Goal: Navigation & Orientation: Find specific page/section

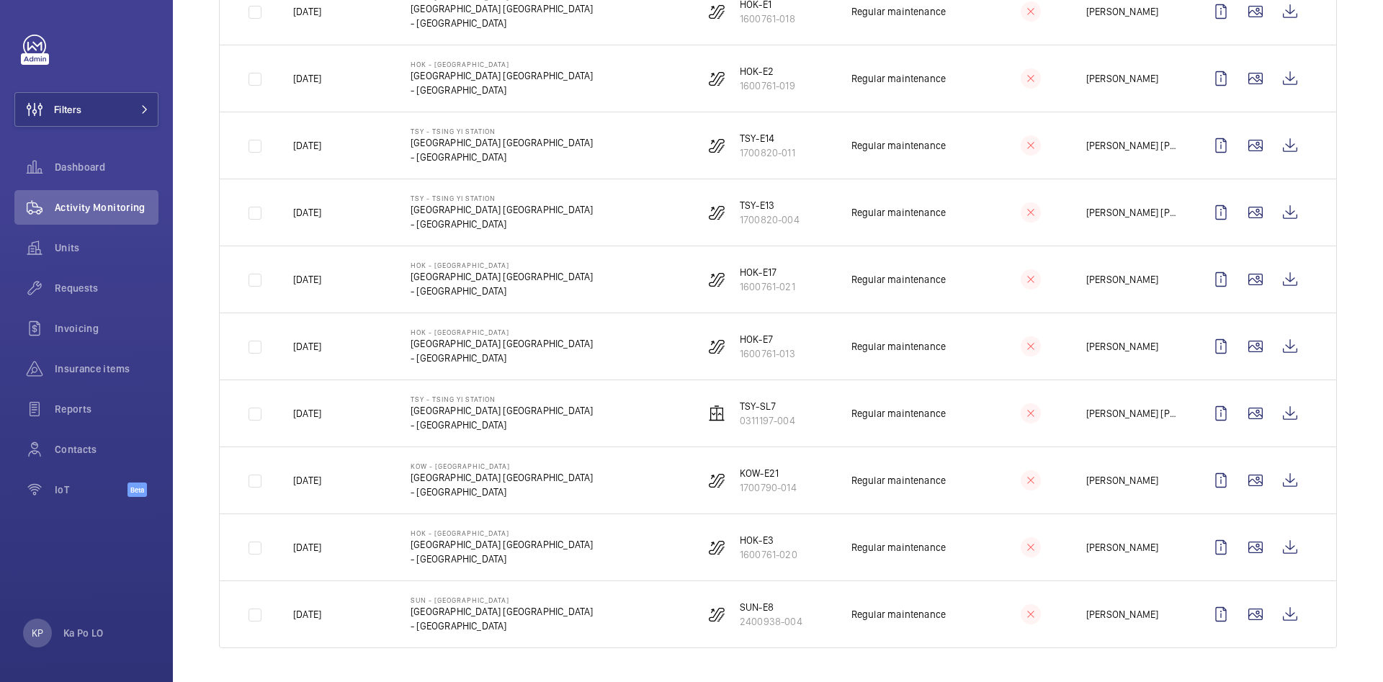
scroll to position [1643, 0]
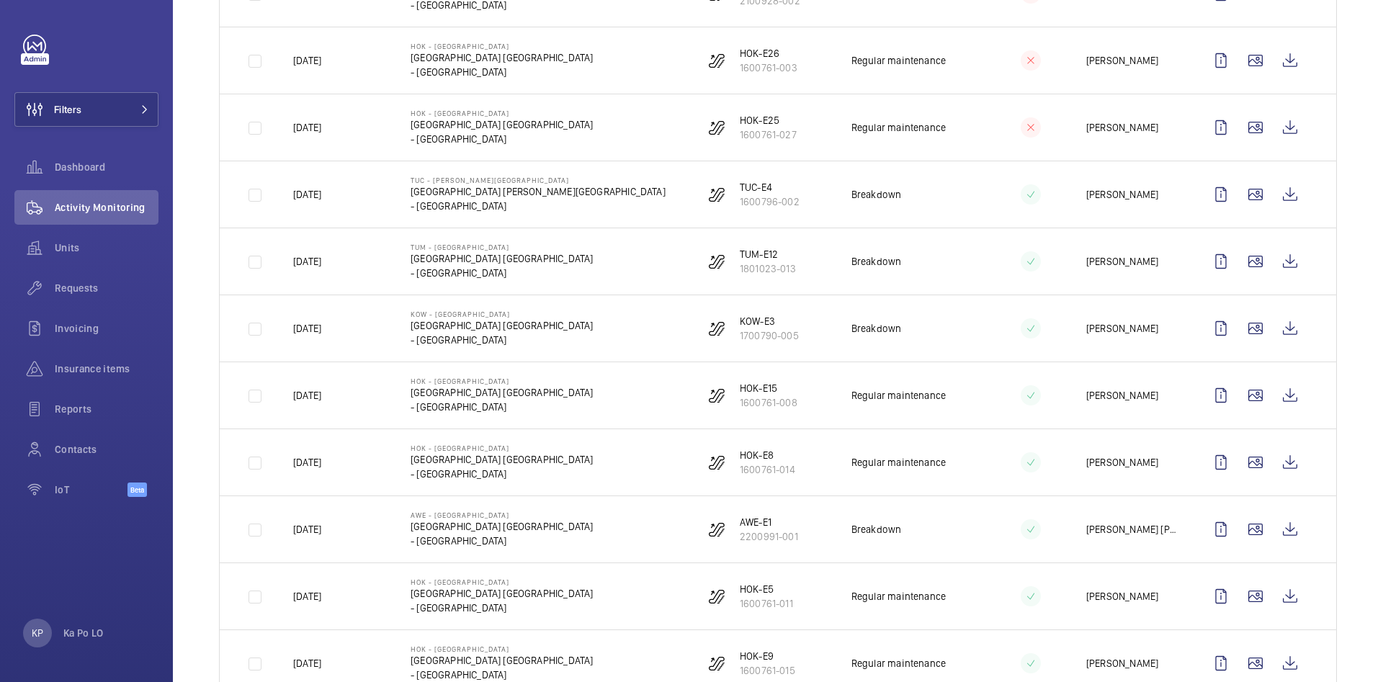
scroll to position [0, 0]
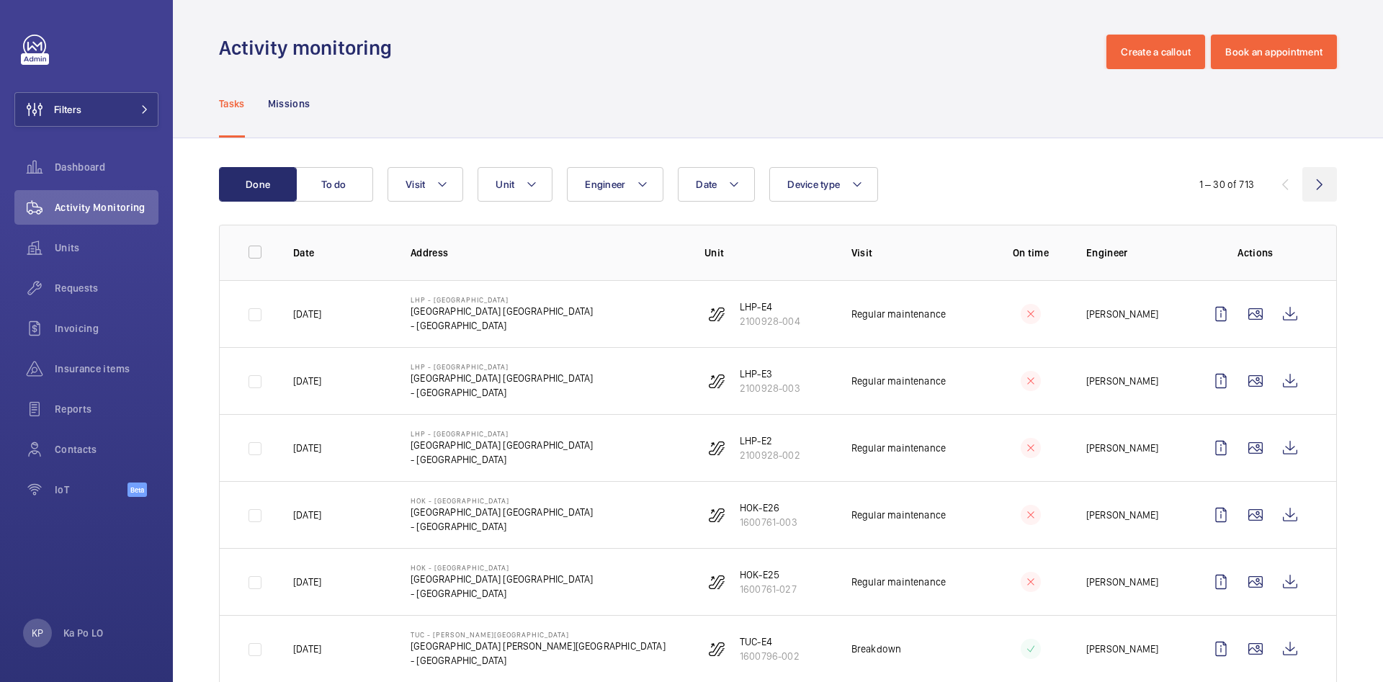
click at [1073, 182] on wm-front-icon-button at bounding box center [1319, 184] width 35 height 35
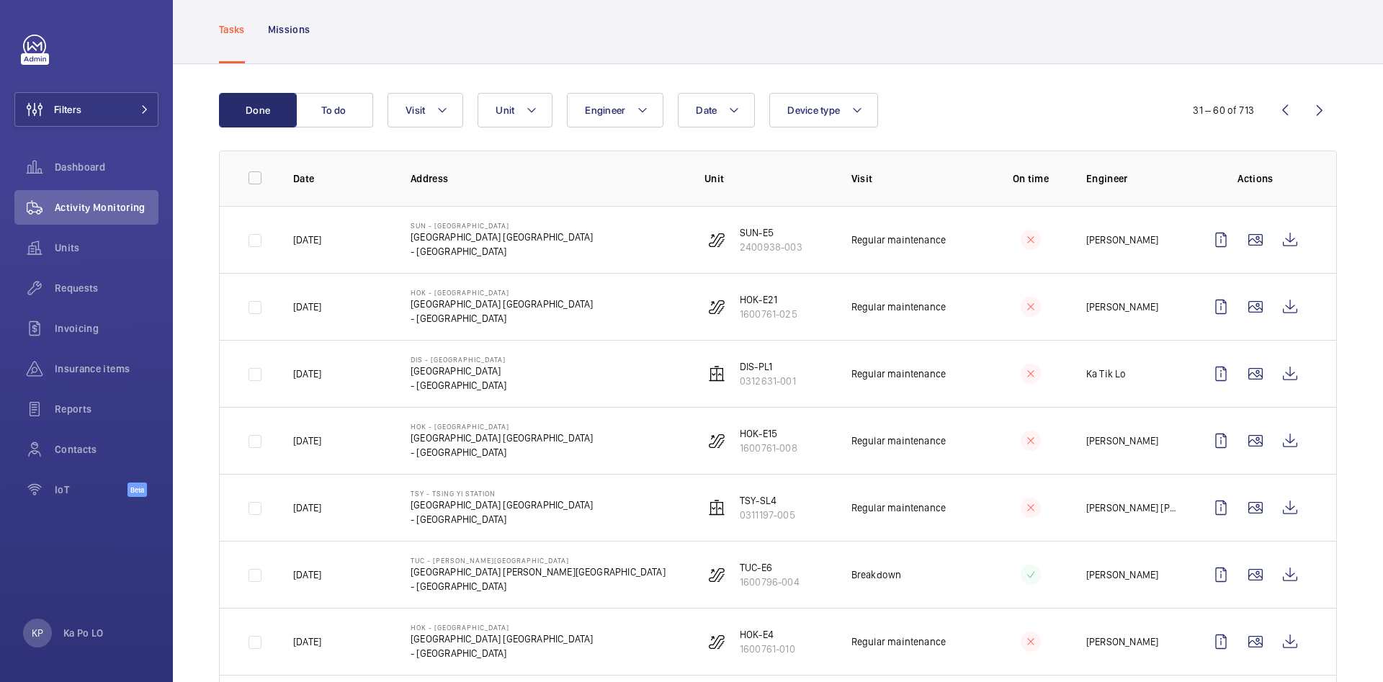
scroll to position [108, 0]
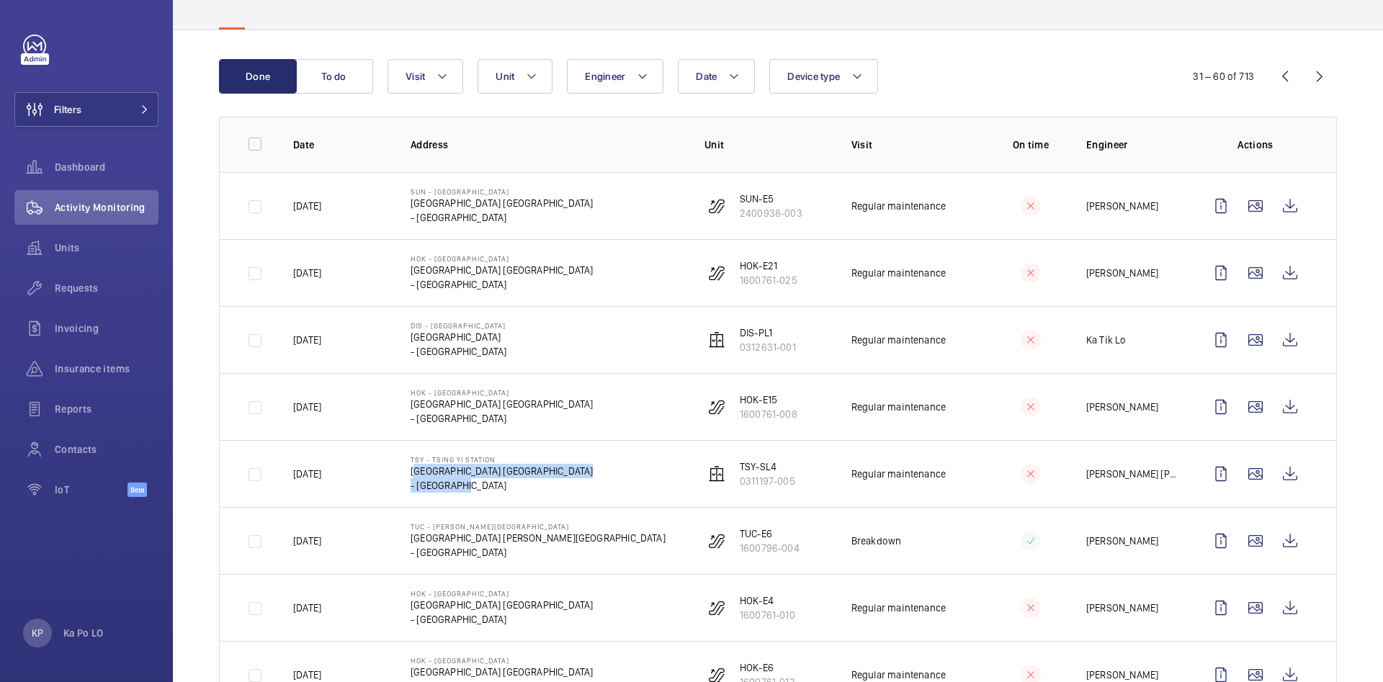
drag, startPoint x: 409, startPoint y: 470, endPoint x: 472, endPoint y: 486, distance: 64.5
click at [472, 486] on div "TSY - [GEOGRAPHIC_DATA] [GEOGRAPHIC_DATA] [GEOGRAPHIC_DATA] - [GEOGRAPHIC_DATA]" at bounding box center [502, 473] width 182 height 37
click at [472, 486] on p "- [GEOGRAPHIC_DATA]" at bounding box center [502, 485] width 182 height 14
drag, startPoint x: 410, startPoint y: 402, endPoint x: 476, endPoint y: 421, distance: 69.1
click at [476, 421] on div "HOK - [GEOGRAPHIC_DATA] [GEOGRAPHIC_DATA] [GEOGRAPHIC_DATA] - [GEOGRAPHIC_DATA]" at bounding box center [502, 406] width 182 height 37
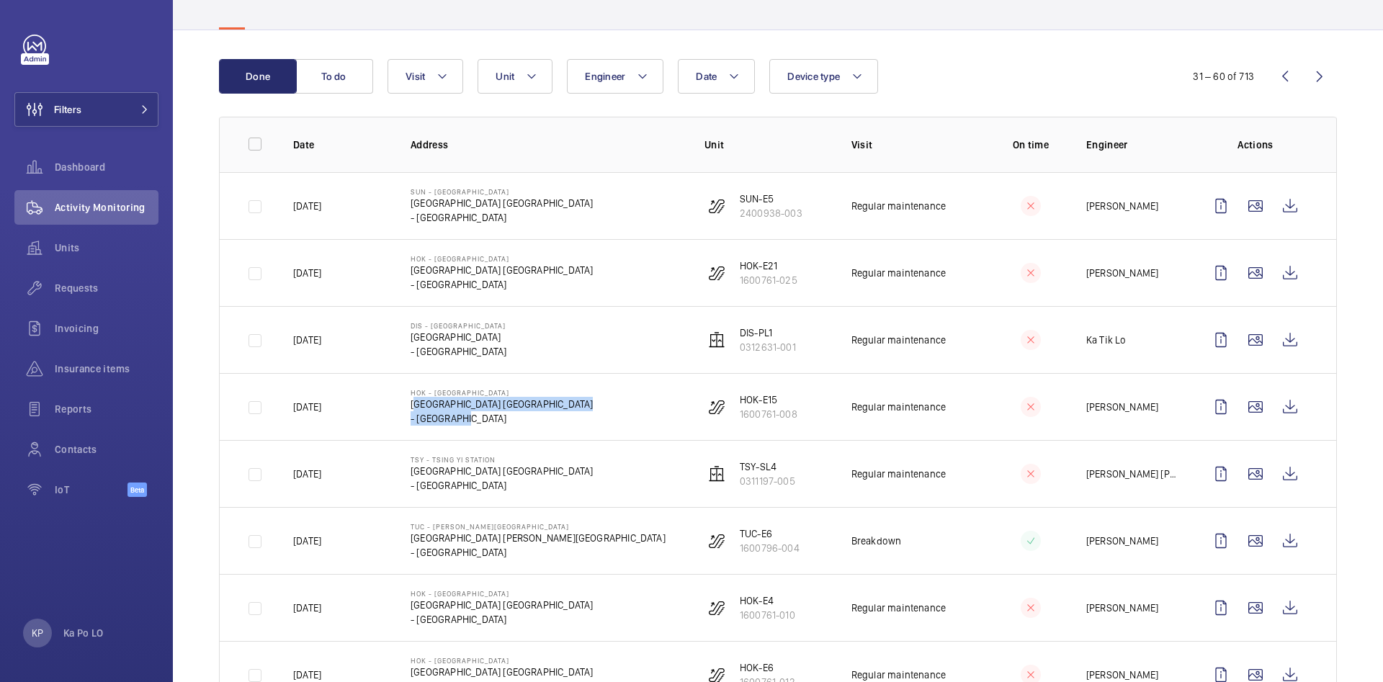
click at [476, 421] on p "- [GEOGRAPHIC_DATA]" at bounding box center [502, 418] width 182 height 14
